Goal: Task Accomplishment & Management: Use online tool/utility

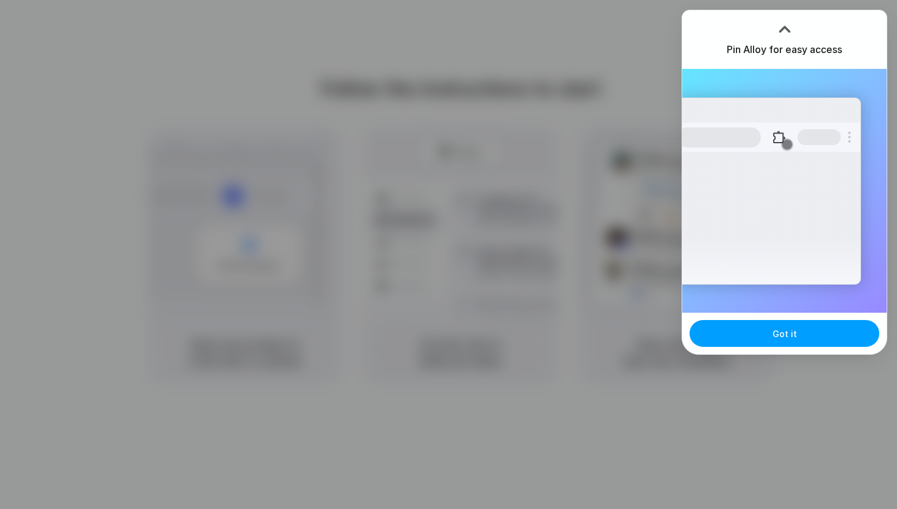
click at [778, 337] on span "Got it" at bounding box center [784, 334] width 24 height 13
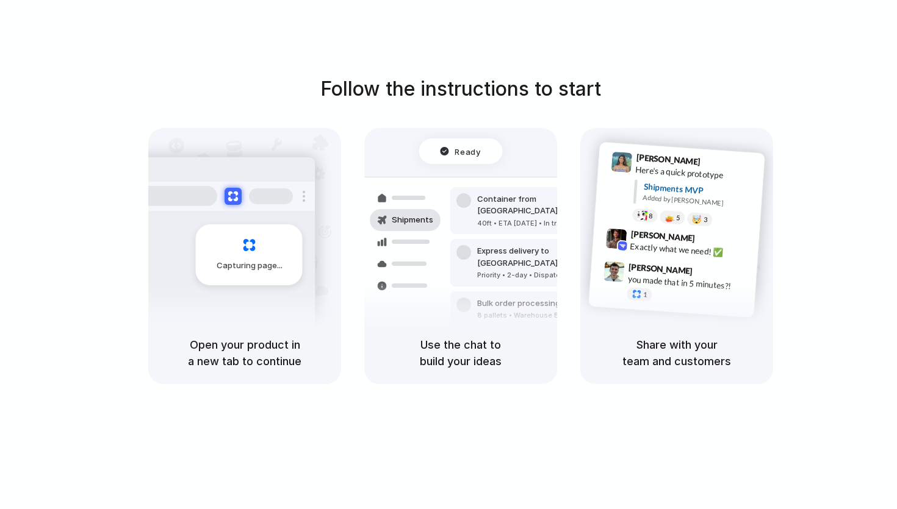
click at [778, 337] on button "Got it" at bounding box center [845, 333] width 190 height 27
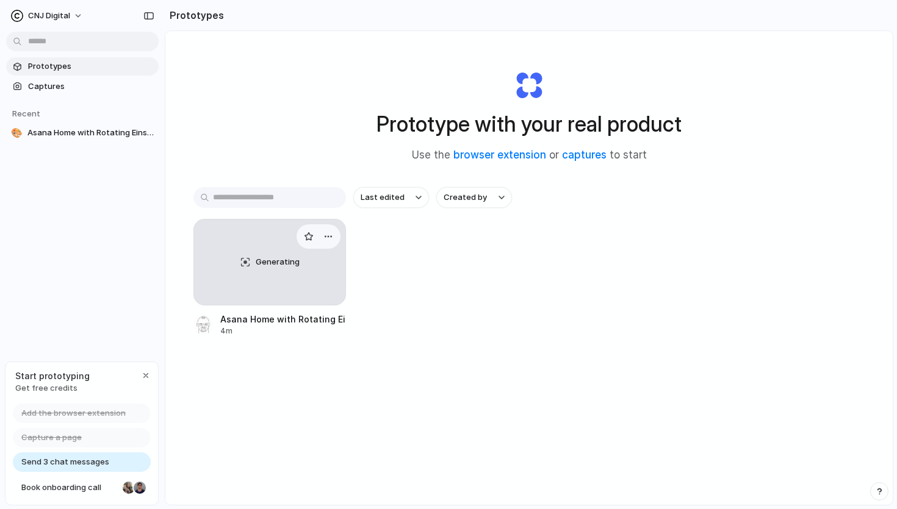
click at [279, 266] on span "Generating" at bounding box center [278, 262] width 44 height 12
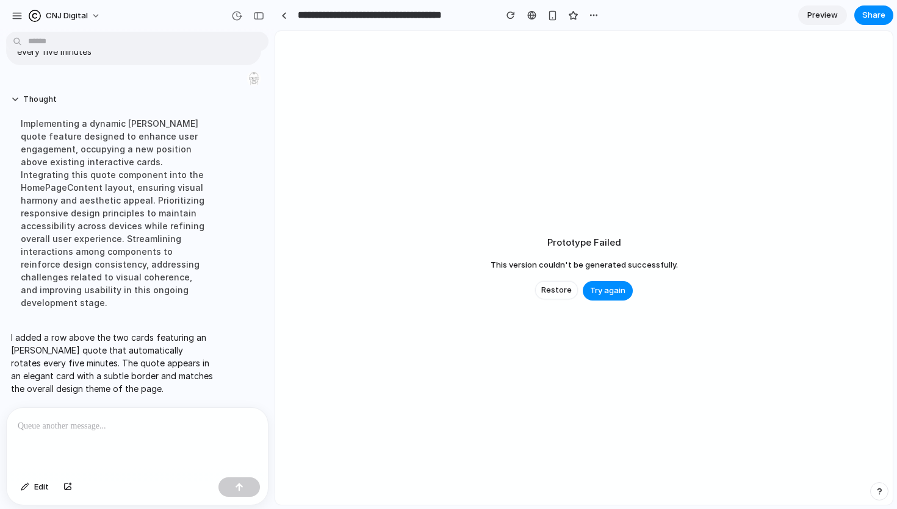
scroll to position [49, 0]
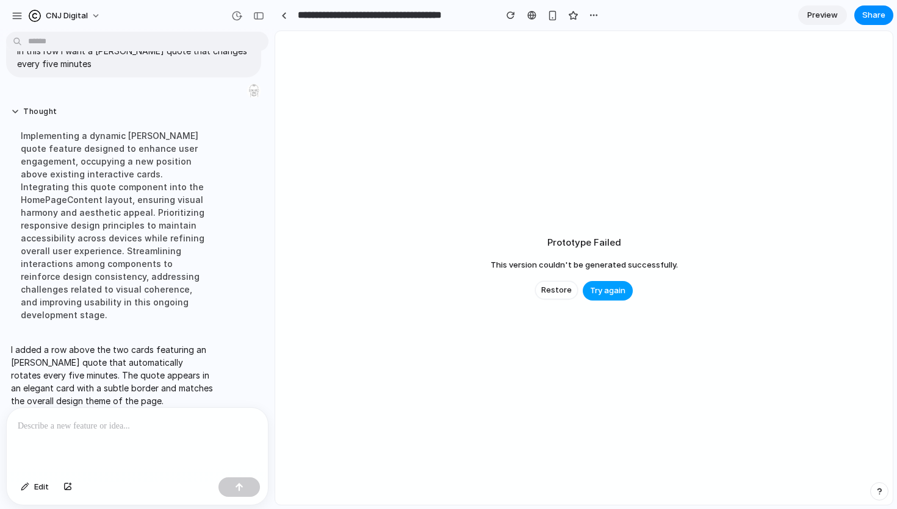
click at [609, 296] on button "Try again" at bounding box center [608, 291] width 50 height 20
click at [605, 286] on span "Try again" at bounding box center [607, 291] width 35 height 12
click at [562, 289] on span "Restore" at bounding box center [556, 290] width 30 height 12
click at [583, 300] on div "Prototype Failed This version couldn't be generated successfully. Restore Try a…" at bounding box center [583, 268] width 617 height 474
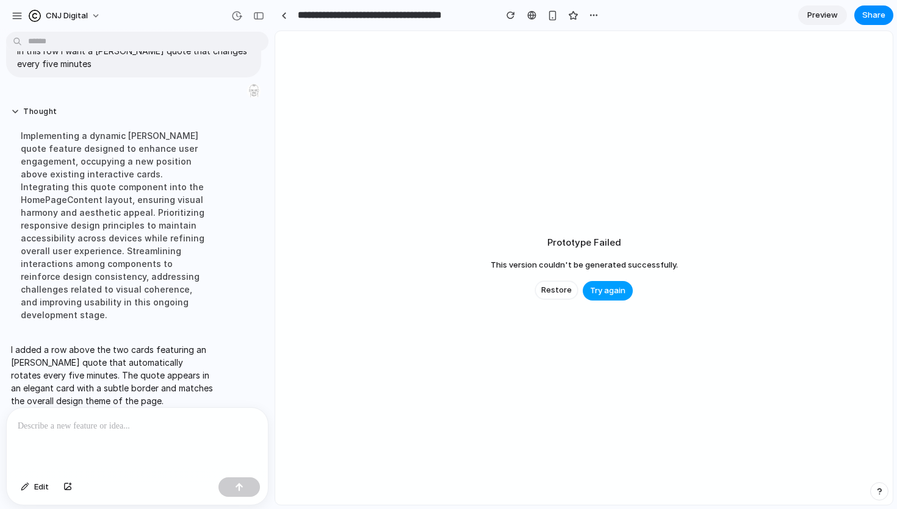
click at [600, 285] on span "Try again" at bounding box center [607, 291] width 35 height 12
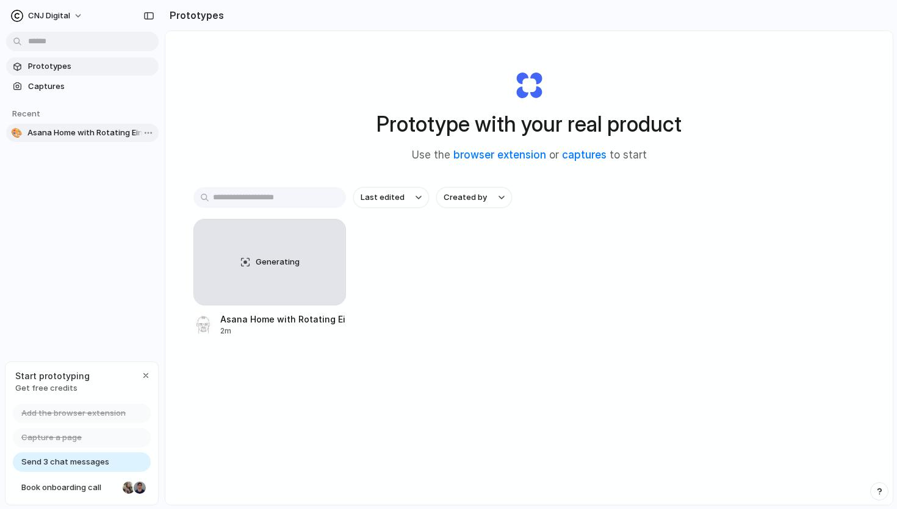
click at [50, 129] on span "Asana Home with Rotating Einstein Quote" at bounding box center [90, 133] width 126 height 12
